Goal: Task Accomplishment & Management: Use online tool/utility

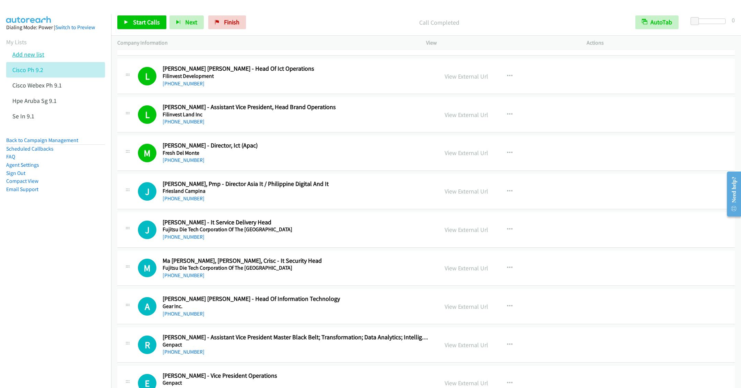
click at [31, 57] on link "Add new list" at bounding box center [28, 54] width 32 height 8
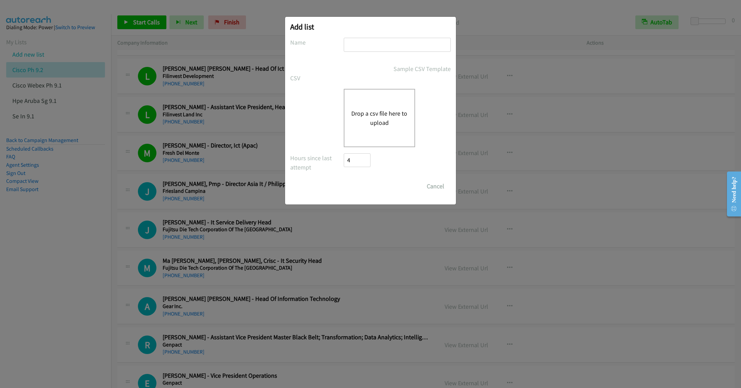
click at [369, 48] on input "text" at bounding box center [397, 45] width 107 height 14
type input "Sentinel OT 9.2"
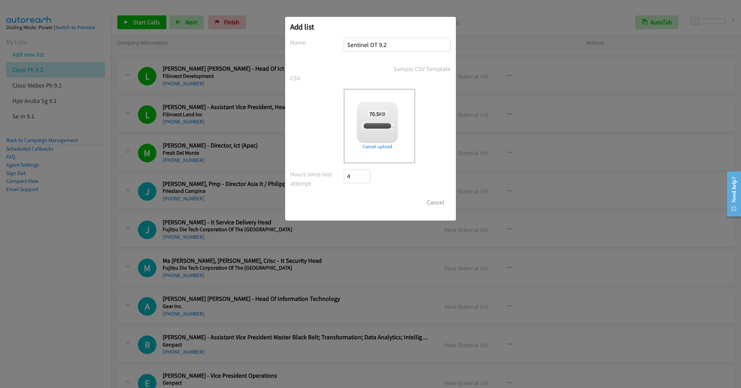
checkbox input "true"
click at [359, 202] on input "Save List" at bounding box center [362, 203] width 36 height 14
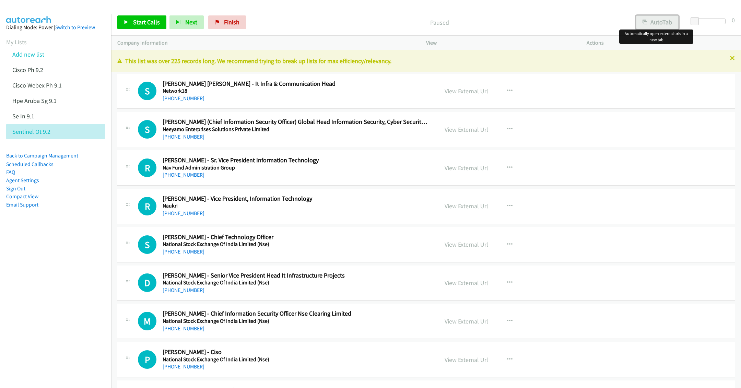
click at [659, 22] on button "AutoTab" at bounding box center [657, 22] width 43 height 14
drag, startPoint x: 721, startPoint y: 63, endPoint x: 721, endPoint y: 112, distance: 48.4
click at [730, 58] on icon at bounding box center [732, 58] width 5 height 5
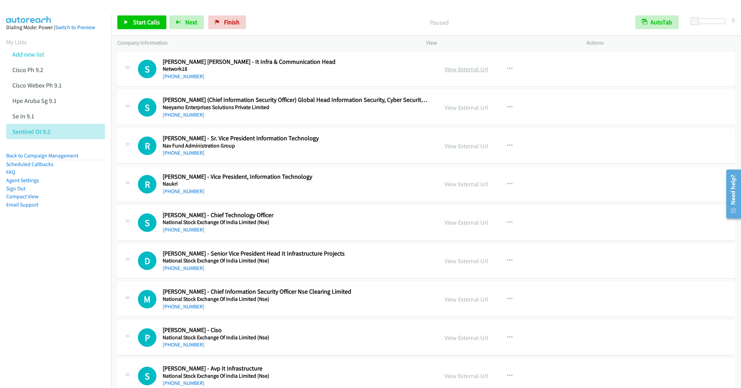
click at [469, 68] on link "View External Url" at bounding box center [467, 69] width 44 height 8
click at [457, 67] on link "View External Url" at bounding box center [467, 69] width 44 height 8
click at [143, 23] on span "Start Calls" at bounding box center [146, 22] width 27 height 8
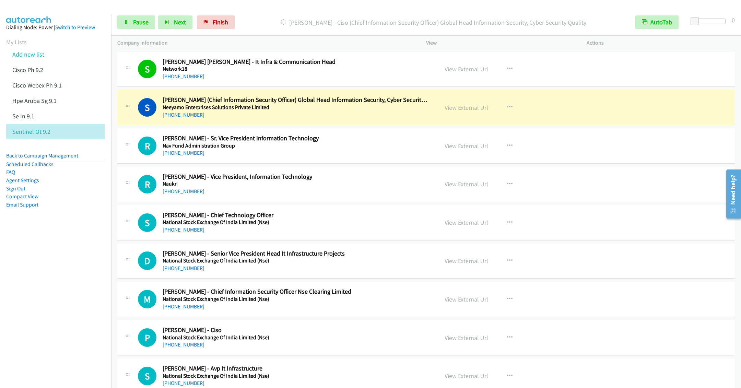
click at [324, 119] on div "S Callback Scheduled Sachin Kawalkar - Ciso (Chief Information Security Officer…" at bounding box center [426, 107] width 618 height 35
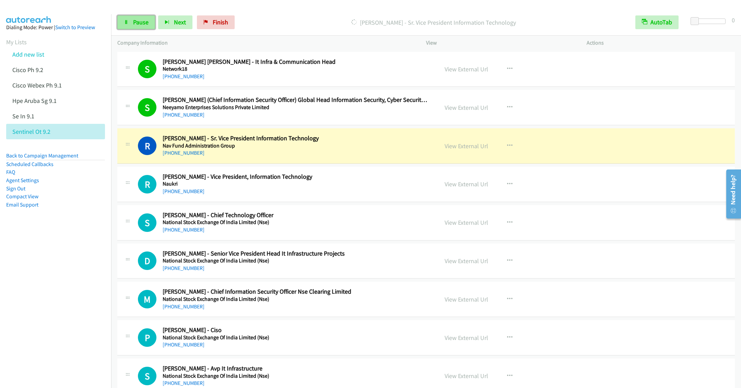
click at [128, 24] on icon at bounding box center [126, 22] width 5 height 5
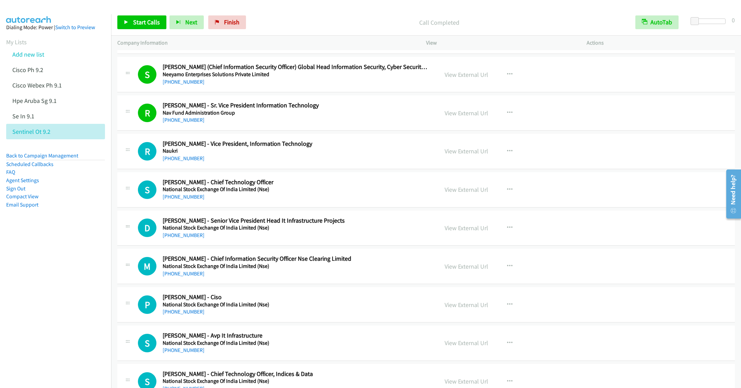
scroll to position [51, 0]
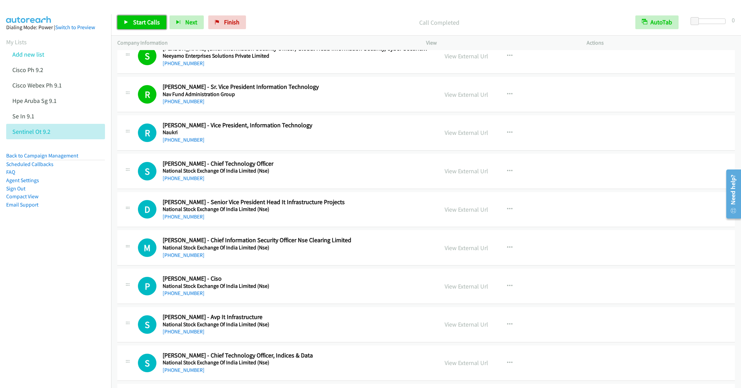
click at [132, 22] on link "Start Calls" at bounding box center [141, 22] width 49 height 14
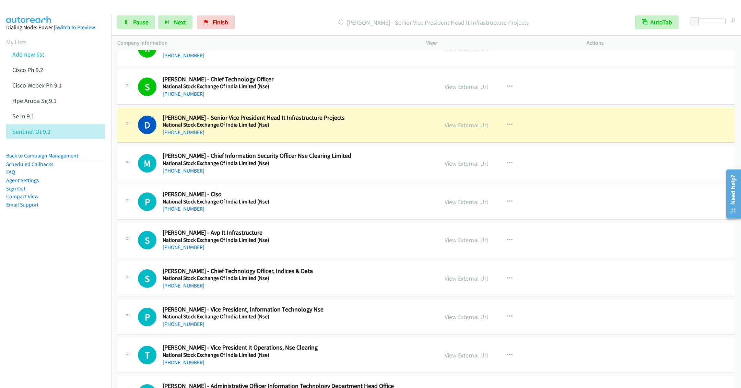
scroll to position [154, 0]
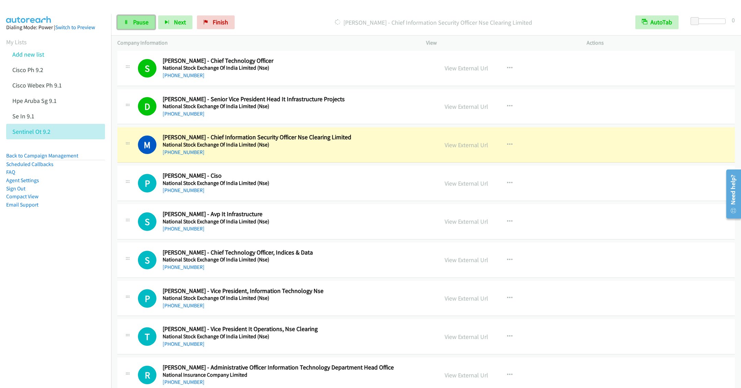
click at [133, 20] on span "Pause" at bounding box center [140, 22] width 15 height 8
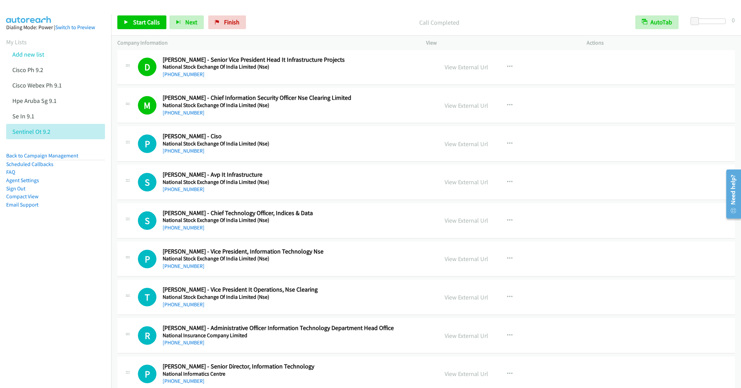
scroll to position [206, 0]
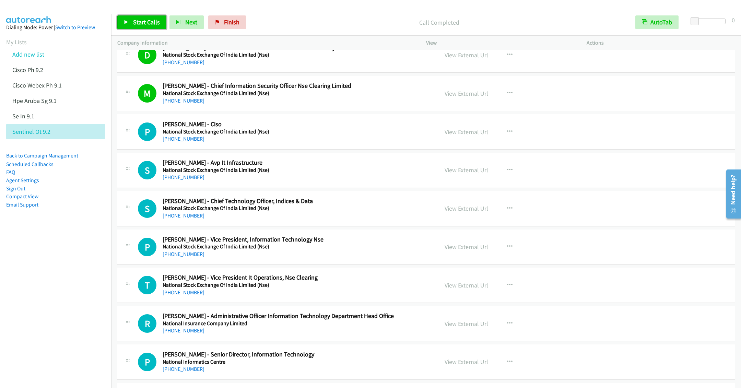
click at [134, 18] on link "Start Calls" at bounding box center [141, 22] width 49 height 14
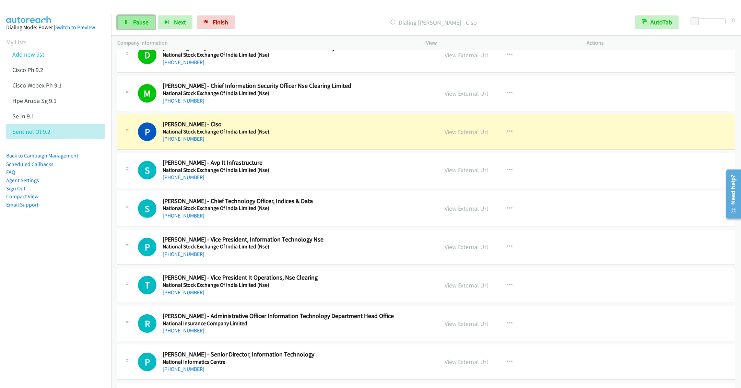
click at [133, 21] on span "Pause" at bounding box center [140, 22] width 15 height 8
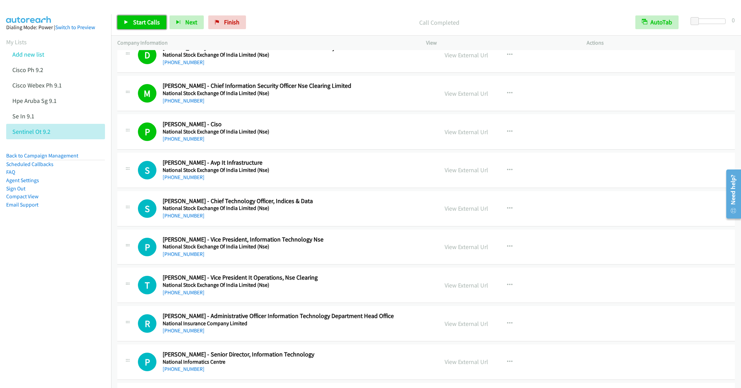
click at [138, 24] on span "Start Calls" at bounding box center [146, 22] width 27 height 8
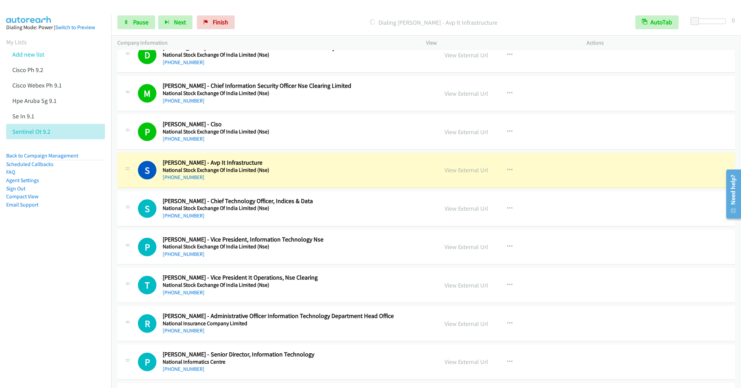
scroll to position [257, 0]
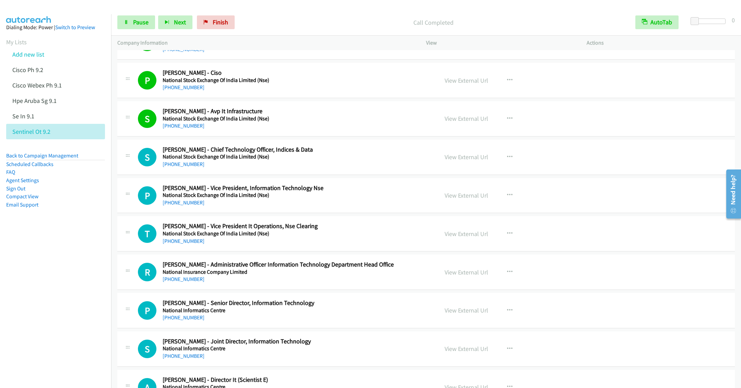
click at [327, 171] on div "S Callback Scheduled Shubhendu Dutta - Chief Technology Officer, Indices & Data…" at bounding box center [426, 157] width 618 height 35
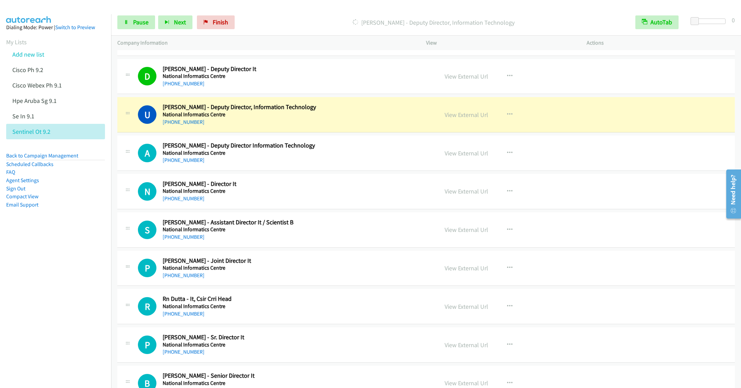
scroll to position [618, 0]
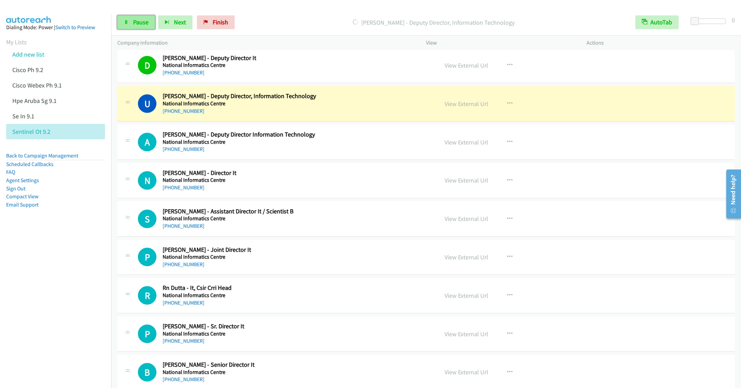
click at [125, 21] on icon at bounding box center [126, 22] width 5 height 5
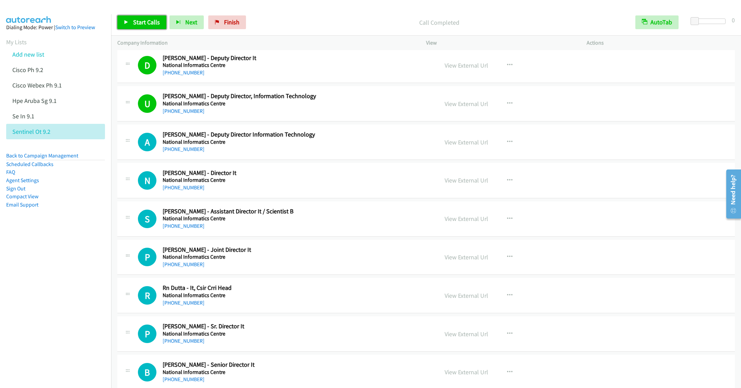
click at [141, 22] on span "Start Calls" at bounding box center [146, 22] width 27 height 8
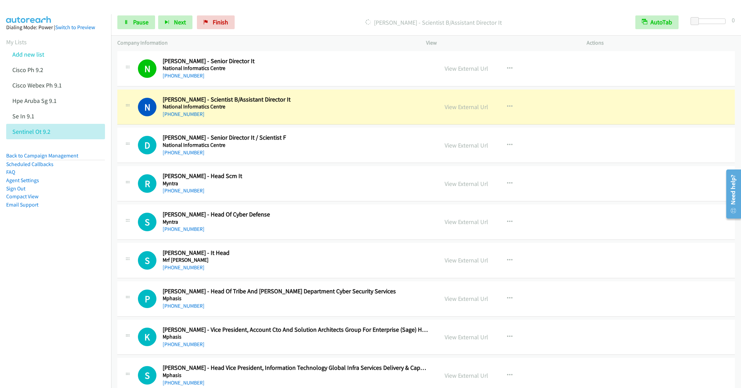
scroll to position [978, 0]
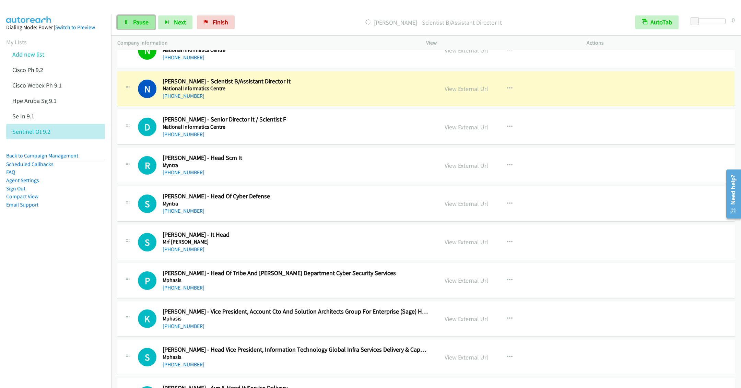
click at [132, 25] on link "Pause" at bounding box center [136, 22] width 38 height 14
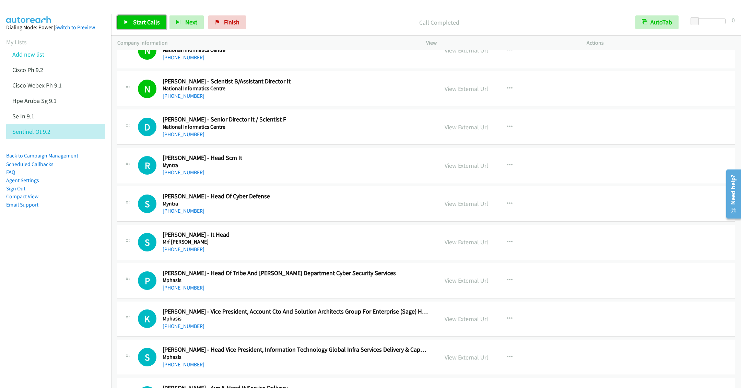
click at [131, 27] on link "Start Calls" at bounding box center [141, 22] width 49 height 14
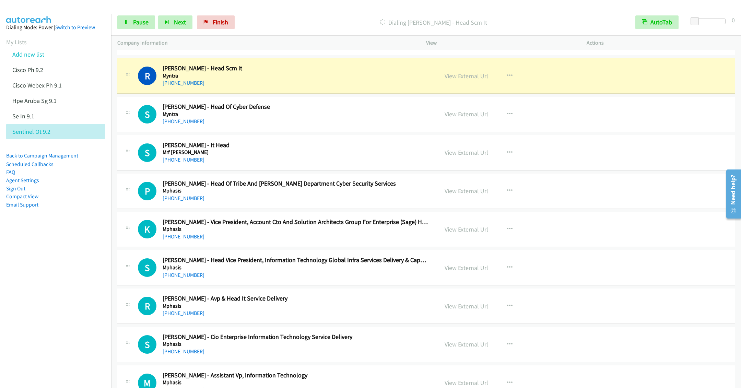
scroll to position [1081, 0]
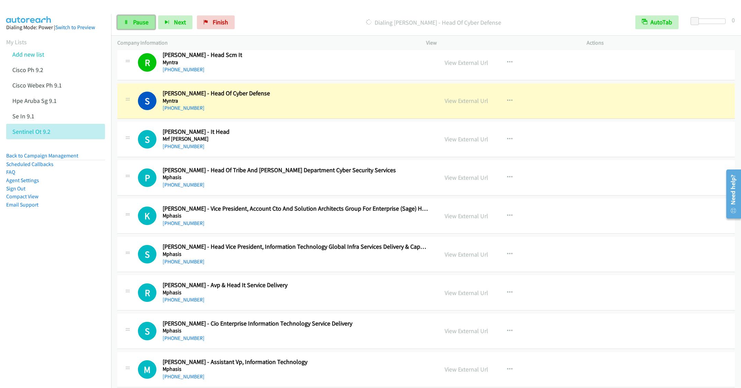
click at [124, 23] on link "Pause" at bounding box center [136, 22] width 38 height 14
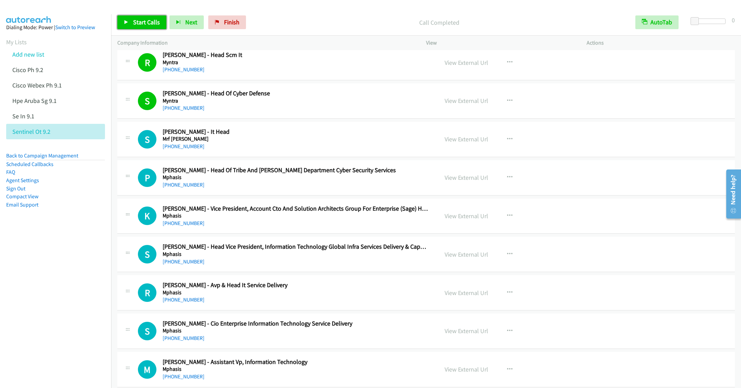
click at [141, 21] on span "Start Calls" at bounding box center [146, 22] width 27 height 8
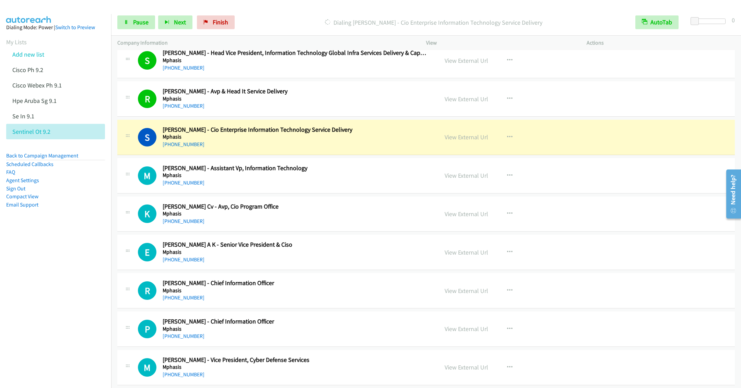
scroll to position [1339, 0]
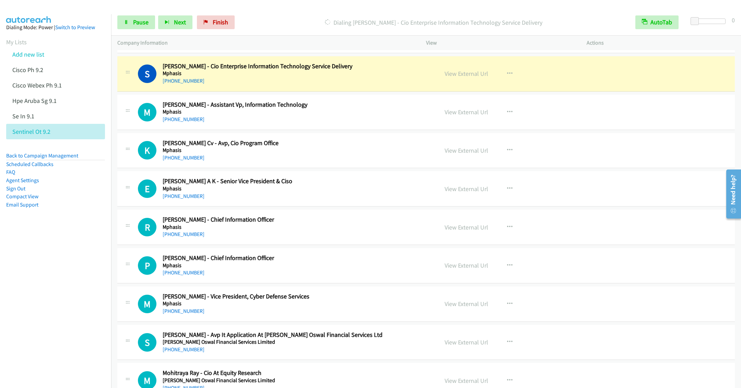
click at [515, 377] on div "View External Url View External Url Schedule/Manage Callback Start Calls Here R…" at bounding box center [522, 380] width 167 height 23
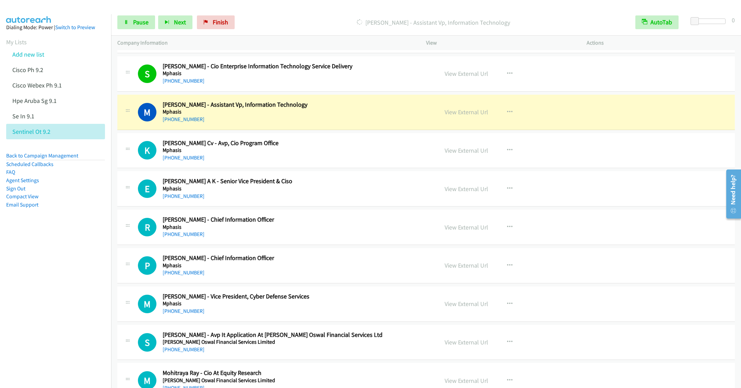
scroll to position [1390, 0]
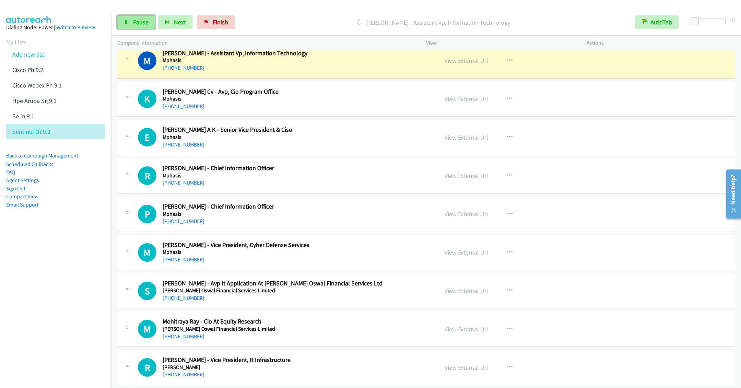
click at [132, 21] on link "Pause" at bounding box center [136, 22] width 38 height 14
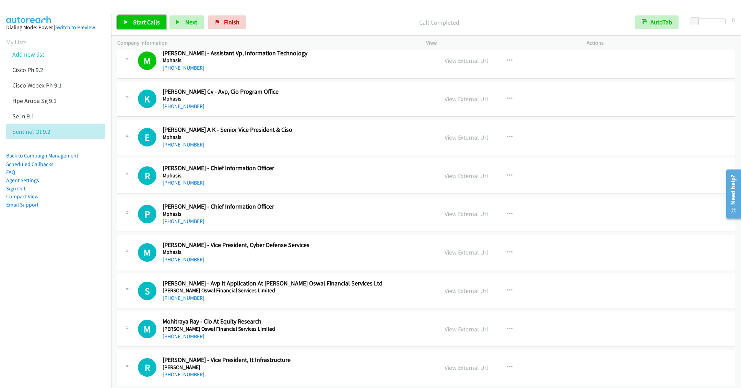
click at [141, 19] on span "Start Calls" at bounding box center [146, 22] width 27 height 8
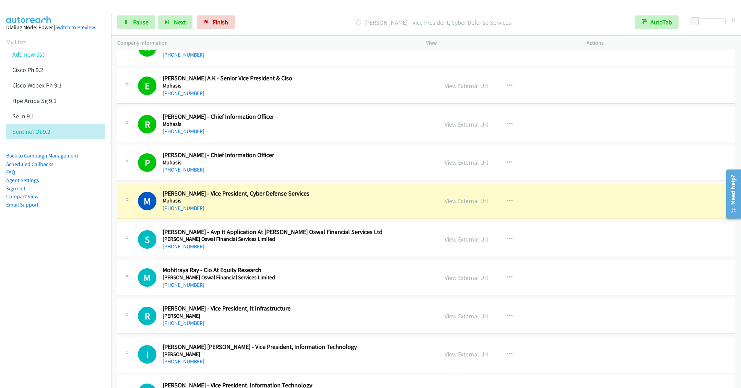
scroll to position [1493, 0]
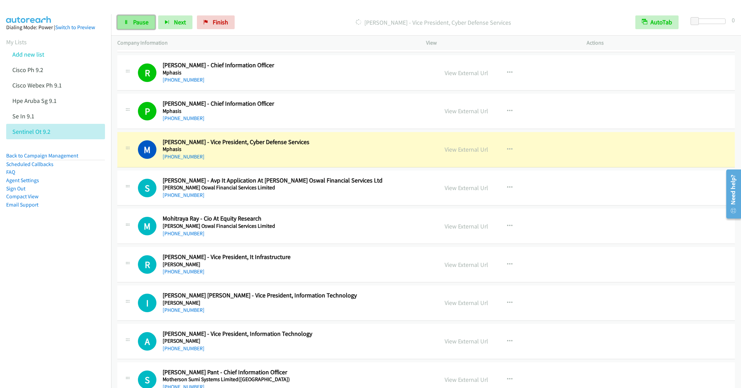
click at [133, 24] on span "Pause" at bounding box center [140, 22] width 15 height 8
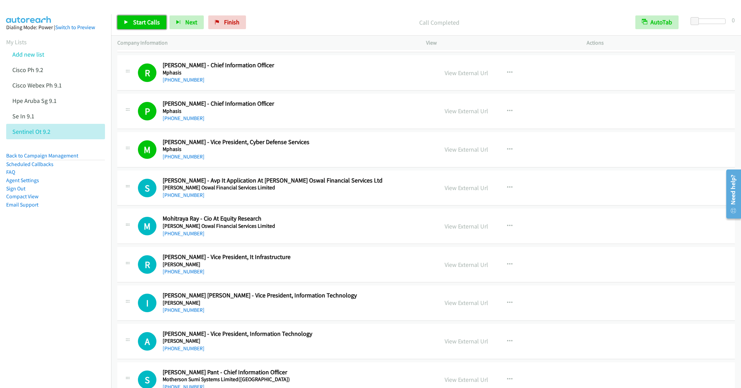
click at [139, 25] on span "Start Calls" at bounding box center [146, 22] width 27 height 8
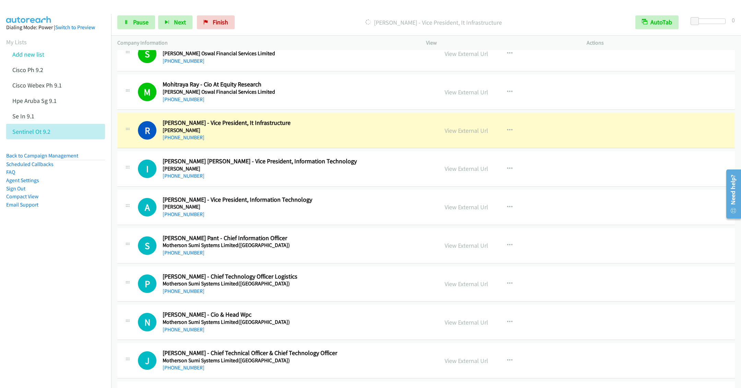
scroll to position [1648, 0]
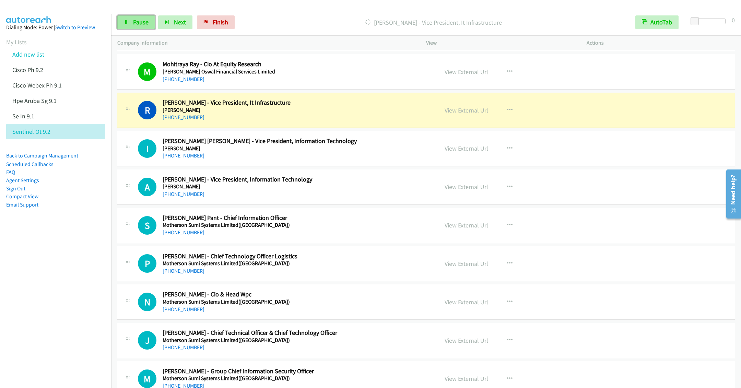
click at [134, 26] on link "Pause" at bounding box center [136, 22] width 38 height 14
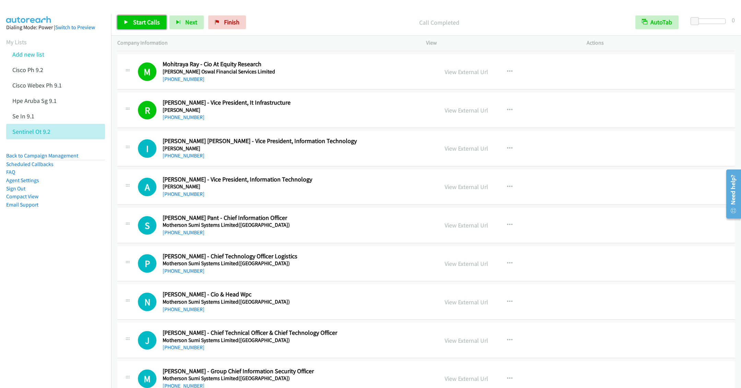
click at [140, 22] on span "Start Calls" at bounding box center [146, 22] width 27 height 8
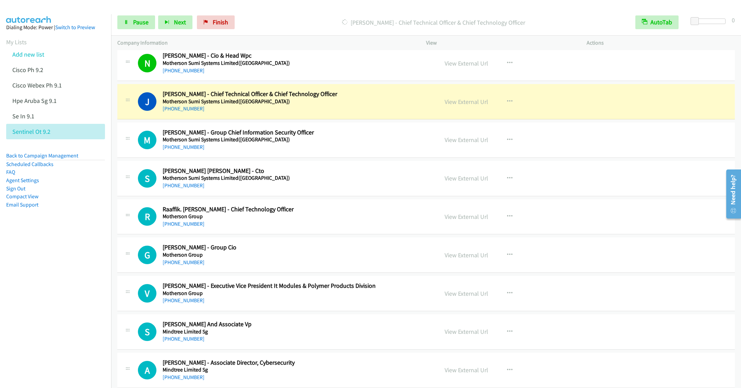
scroll to position [1905, 0]
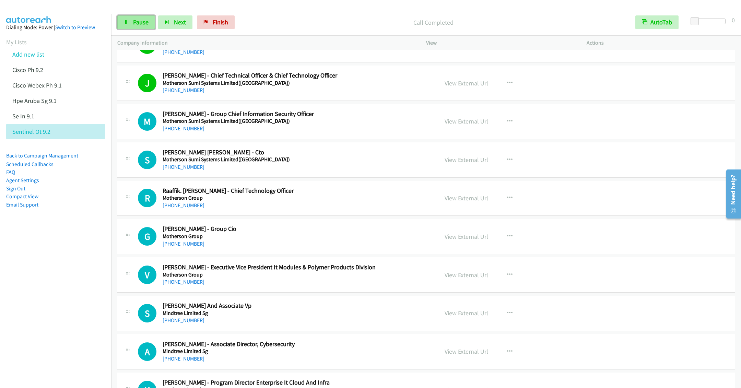
click at [127, 18] on link "Pause" at bounding box center [136, 22] width 38 height 14
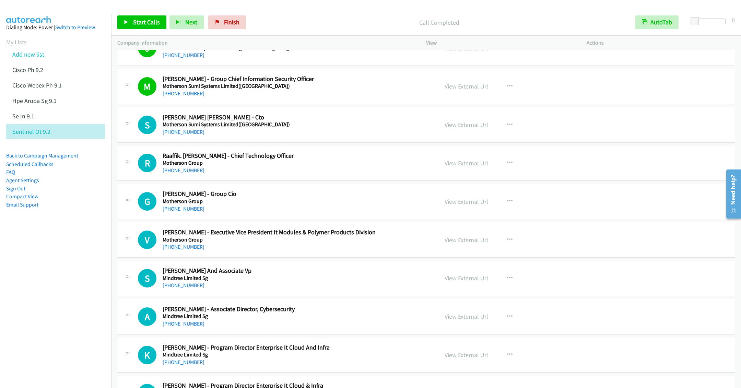
scroll to position [1957, 0]
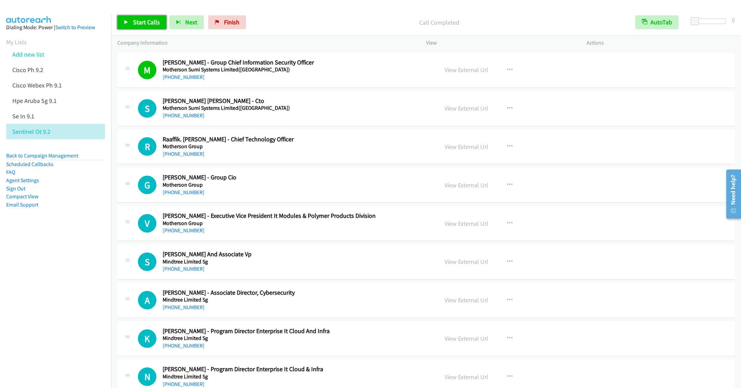
drag, startPoint x: 127, startPoint y: 25, endPoint x: 133, endPoint y: 29, distance: 7.2
click at [127, 25] on link "Start Calls" at bounding box center [141, 22] width 49 height 14
click at [140, 21] on span "Pause" at bounding box center [140, 22] width 15 height 8
click at [130, 20] on link "Start Calls" at bounding box center [141, 22] width 49 height 14
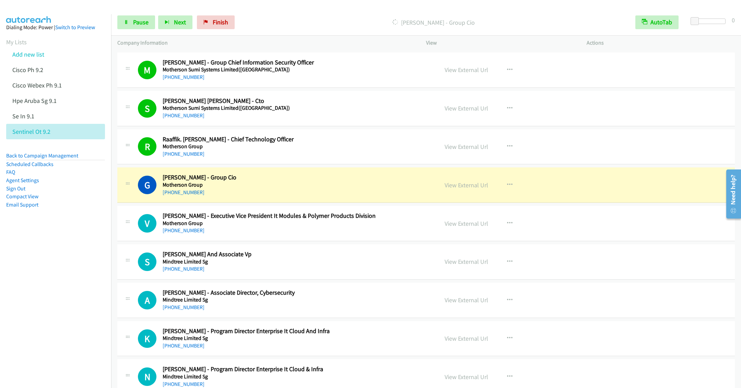
scroll to position [2008, 0]
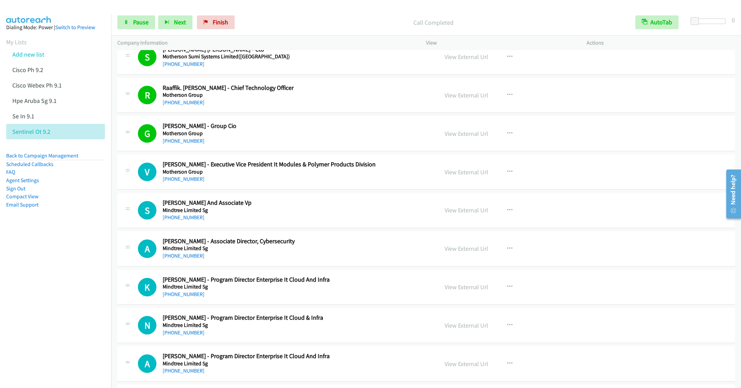
click at [60, 284] on nav "Dialing Mode: Power | Switch to Preview My Lists Add new list Cisco Ph 9.2 Cisc…" at bounding box center [56, 208] width 112 height 388
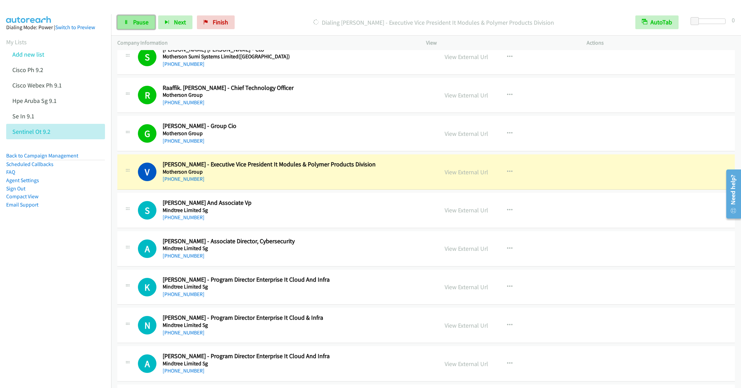
click at [131, 26] on link "Pause" at bounding box center [136, 22] width 38 height 14
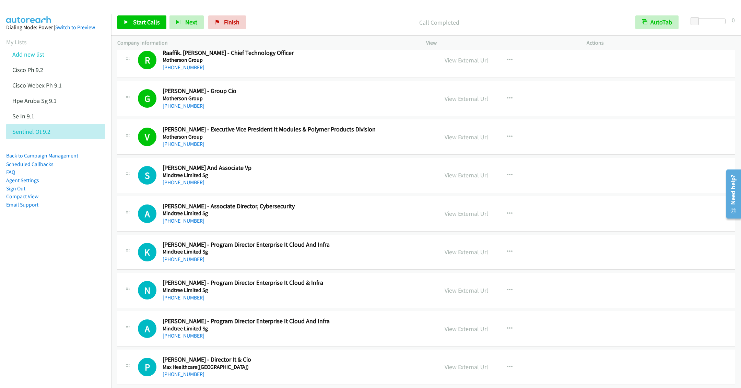
scroll to position [2060, 0]
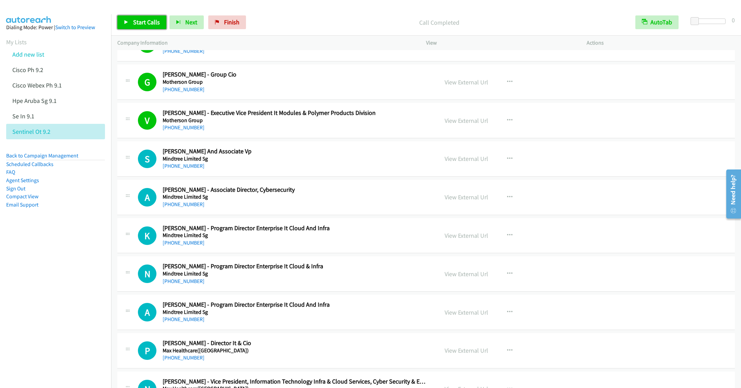
click at [143, 20] on span "Start Calls" at bounding box center [146, 22] width 27 height 8
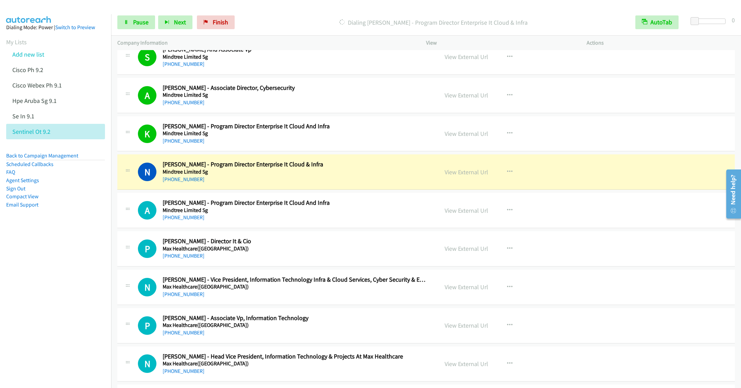
scroll to position [2163, 0]
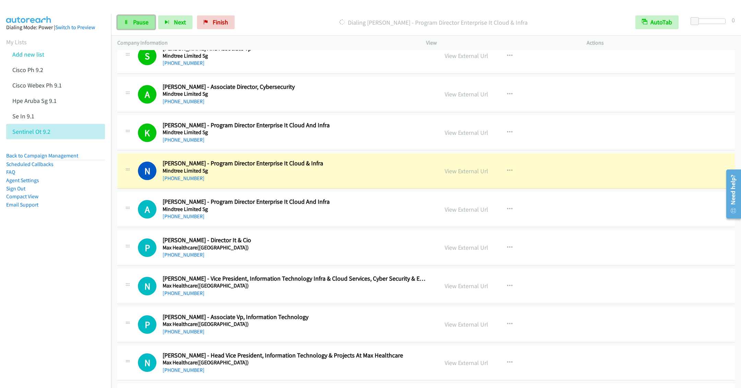
click at [137, 18] on link "Pause" at bounding box center [136, 22] width 38 height 14
